Goal: Task Accomplishment & Management: Use online tool/utility

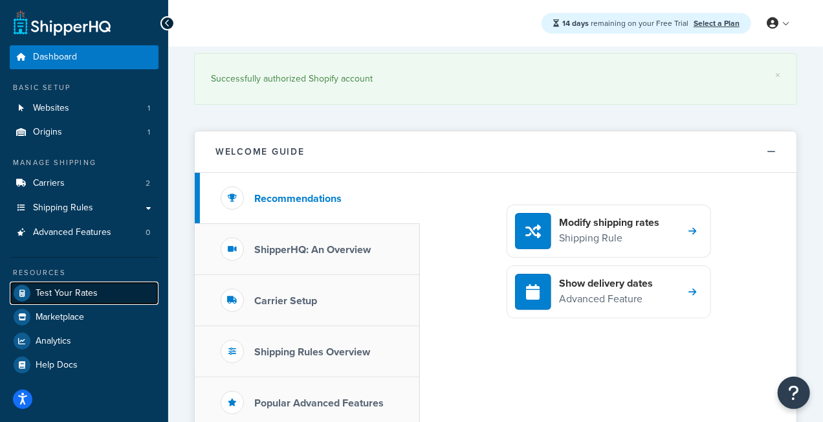
click at [82, 301] on link "Test Your Rates" at bounding box center [84, 293] width 149 height 23
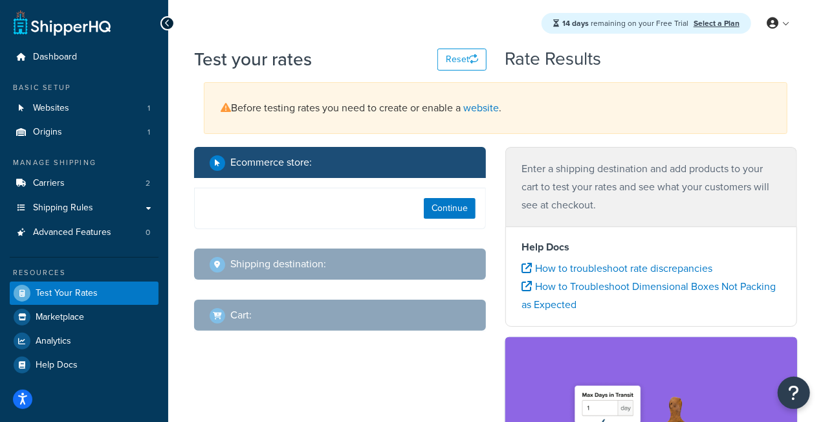
select select "[GEOGRAPHIC_DATA]"
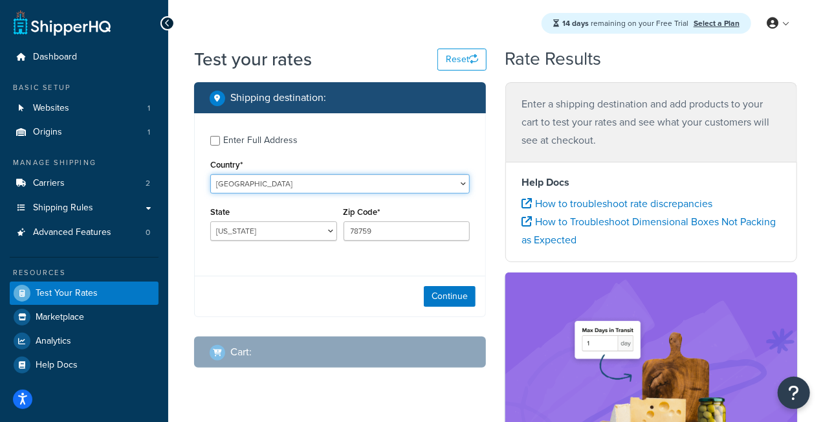
click at [333, 190] on select "[GEOGRAPHIC_DATA] [GEOGRAPHIC_DATA] [GEOGRAPHIC_DATA] [GEOGRAPHIC_DATA] [GEOGRA…" at bounding box center [340, 183] width 260 height 19
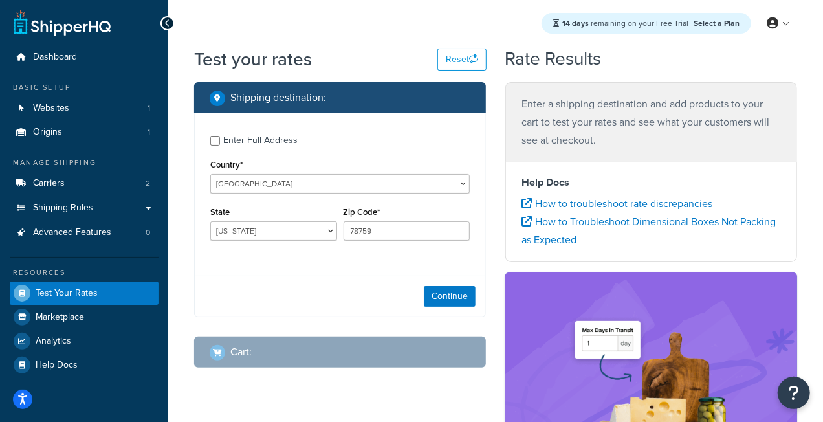
click at [531, 127] on p "Enter a shipping destination and add products to your cart to test your rates a…" at bounding box center [652, 122] width 260 height 54
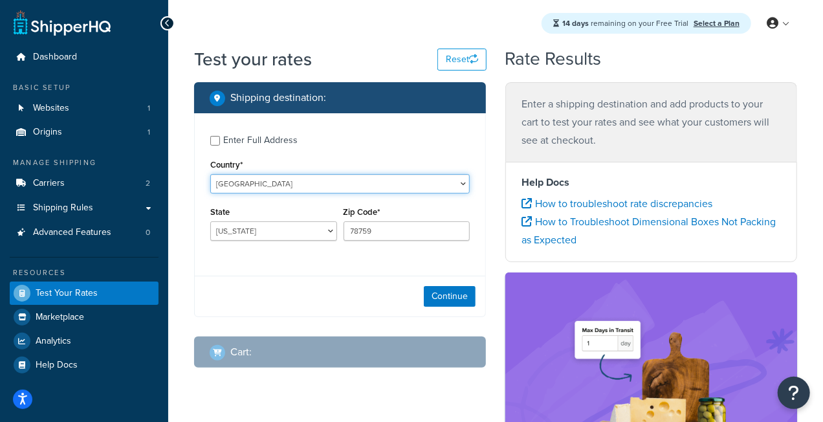
click at [287, 189] on select "[GEOGRAPHIC_DATA] [GEOGRAPHIC_DATA] [GEOGRAPHIC_DATA] [GEOGRAPHIC_DATA] [GEOGRA…" at bounding box center [340, 183] width 260 height 19
select select "GB"
click at [210, 174] on select "[GEOGRAPHIC_DATA] [GEOGRAPHIC_DATA] [GEOGRAPHIC_DATA] [GEOGRAPHIC_DATA] [GEOGRA…" at bounding box center [340, 183] width 260 height 19
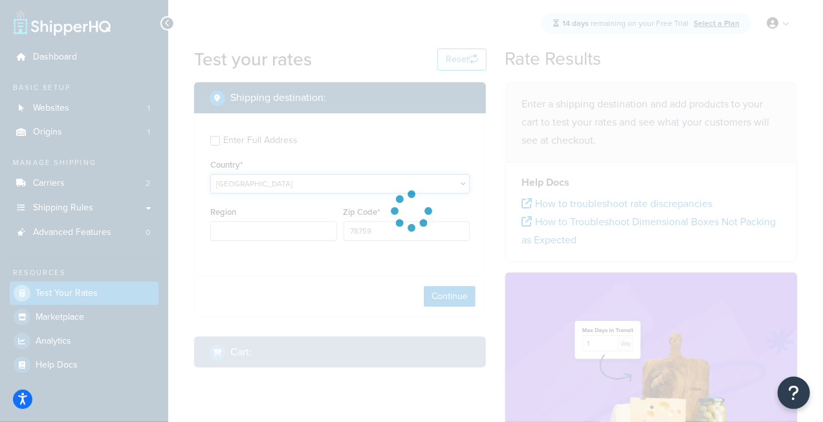
type input "[GEOGRAPHIC_DATA]"
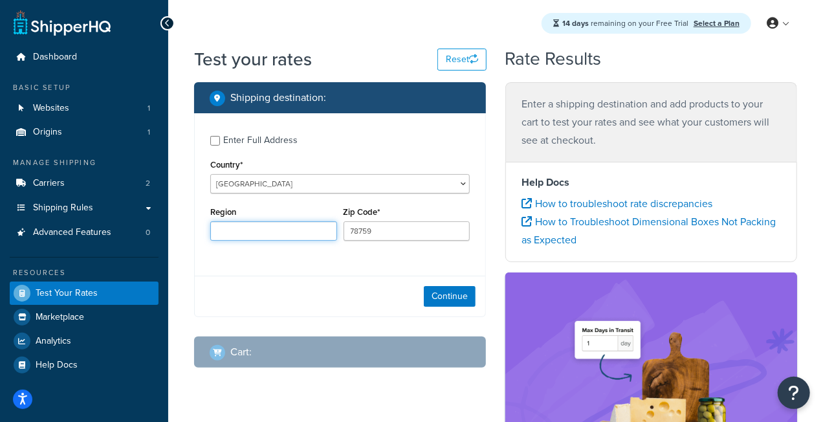
drag, startPoint x: 260, startPoint y: 236, endPoint x: 269, endPoint y: 236, distance: 9.1
click at [260, 236] on input "Region" at bounding box center [273, 230] width 127 height 19
click at [364, 235] on input "78759" at bounding box center [407, 230] width 127 height 19
click at [286, 234] on input "Region" at bounding box center [273, 230] width 127 height 19
click at [304, 196] on div "Enter Full Address Country* [GEOGRAPHIC_DATA] [GEOGRAPHIC_DATA] [GEOGRAPHIC_DAT…" at bounding box center [340, 189] width 291 height 153
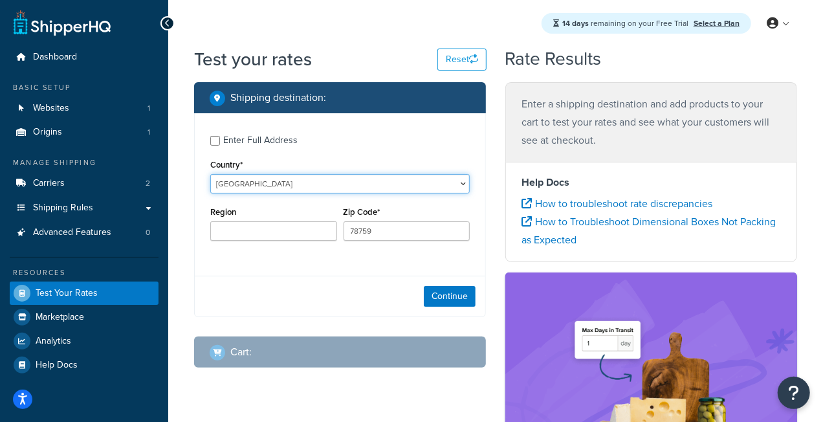
click at [307, 188] on select "[GEOGRAPHIC_DATA] [GEOGRAPHIC_DATA] [GEOGRAPHIC_DATA] [GEOGRAPHIC_DATA] [GEOGRA…" at bounding box center [340, 183] width 260 height 19
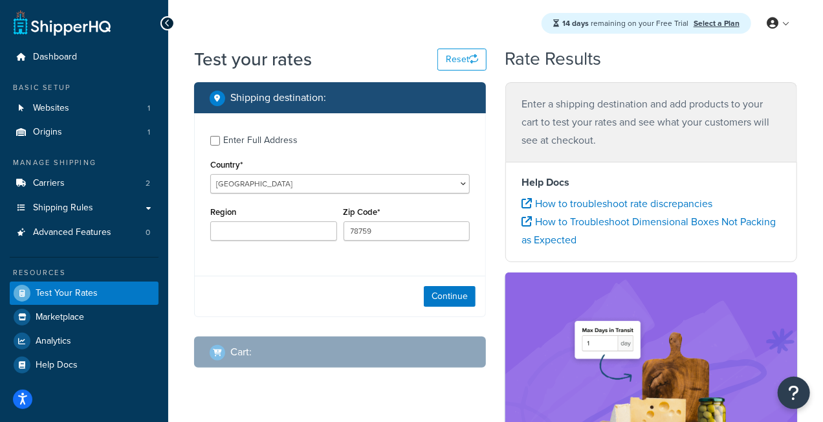
click at [359, 155] on div "Enter Full Address Country* [GEOGRAPHIC_DATA] [GEOGRAPHIC_DATA] [GEOGRAPHIC_DAT…" at bounding box center [340, 189] width 291 height 153
click at [505, 178] on div "Help Docs How to troubleshoot rate discrepancies How to Troubleshoot Dimensiona…" at bounding box center [651, 212] width 292 height 100
